Goal: Find specific page/section: Find specific page/section

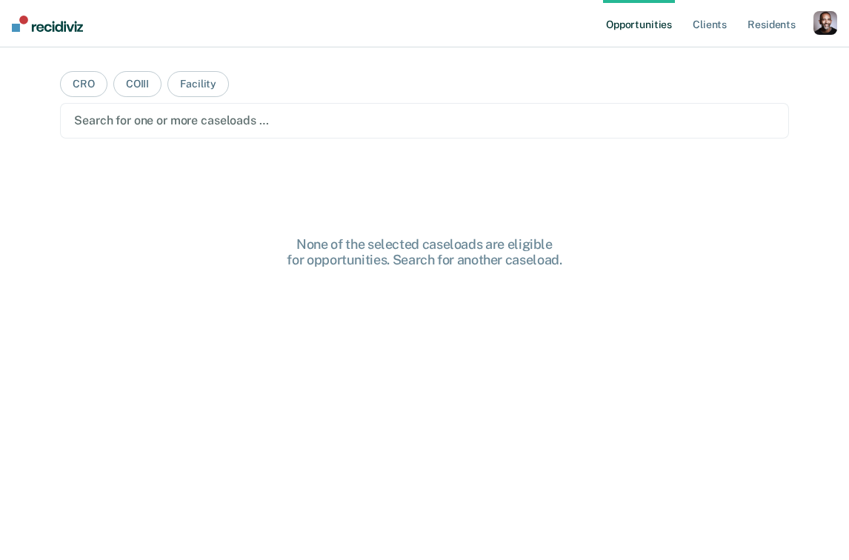
click at [824, 23] on div "button" at bounding box center [826, 23] width 24 height 24
click at [736, 62] on link "Profile" at bounding box center [765, 60] width 119 height 13
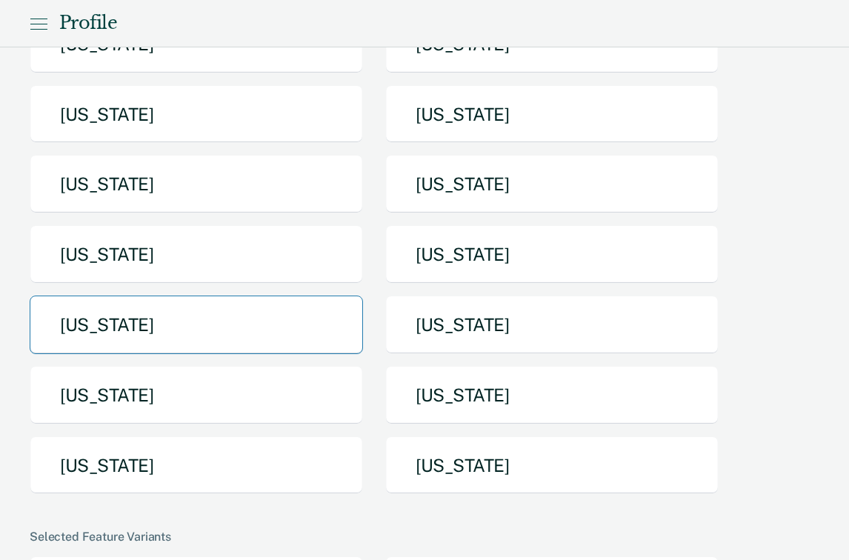
scroll to position [241, 0]
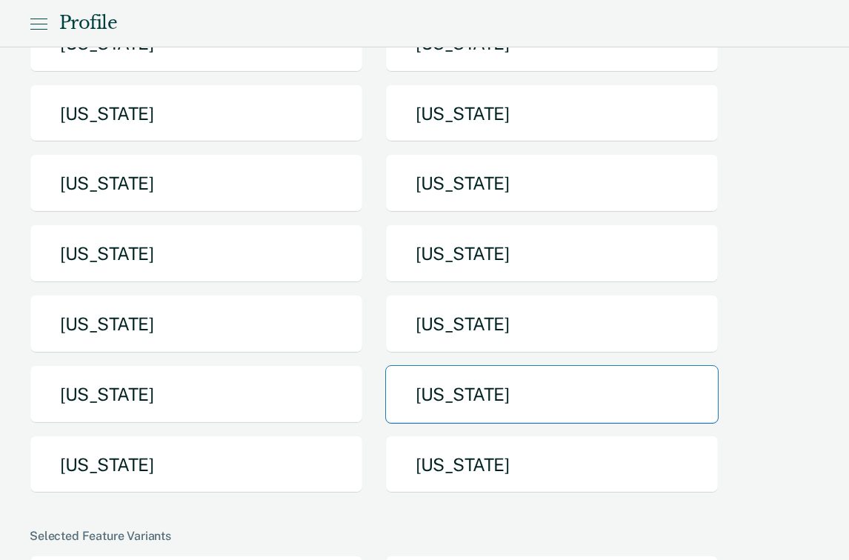
click at [427, 395] on button "[US_STATE]" at bounding box center [551, 394] width 333 height 59
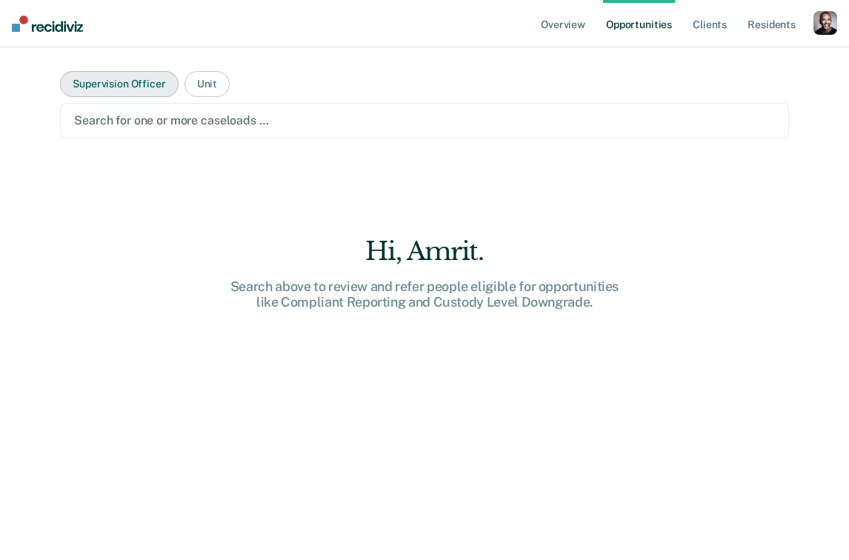
click at [131, 89] on button "Supervision Officer" at bounding box center [119, 84] width 118 height 26
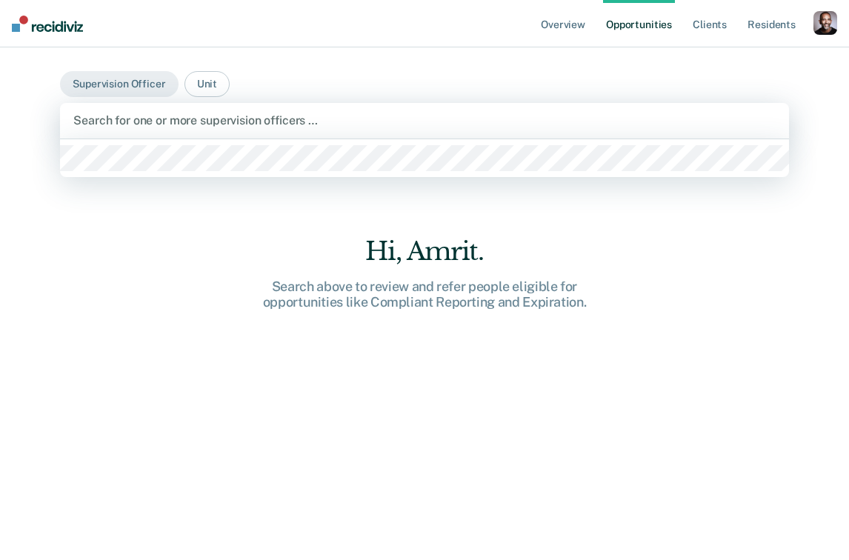
click at [164, 116] on div at bounding box center [424, 120] width 702 height 17
